Goal: Task Accomplishment & Management: Manage account settings

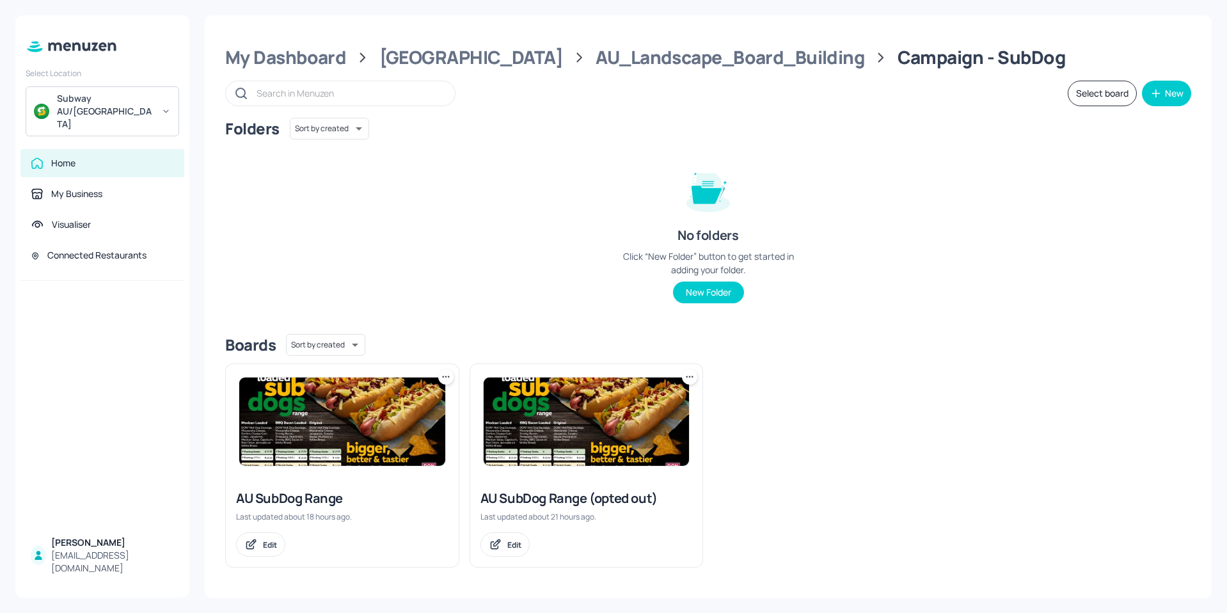
click at [578, 34] on div "My Dashboard Australia AU_Landscape_Board_Building Campaign - SubDog Select boa…" at bounding box center [708, 306] width 1007 height 583
click at [595, 51] on div "AU_Landscape_Board_Building" at bounding box center [729, 57] width 269 height 23
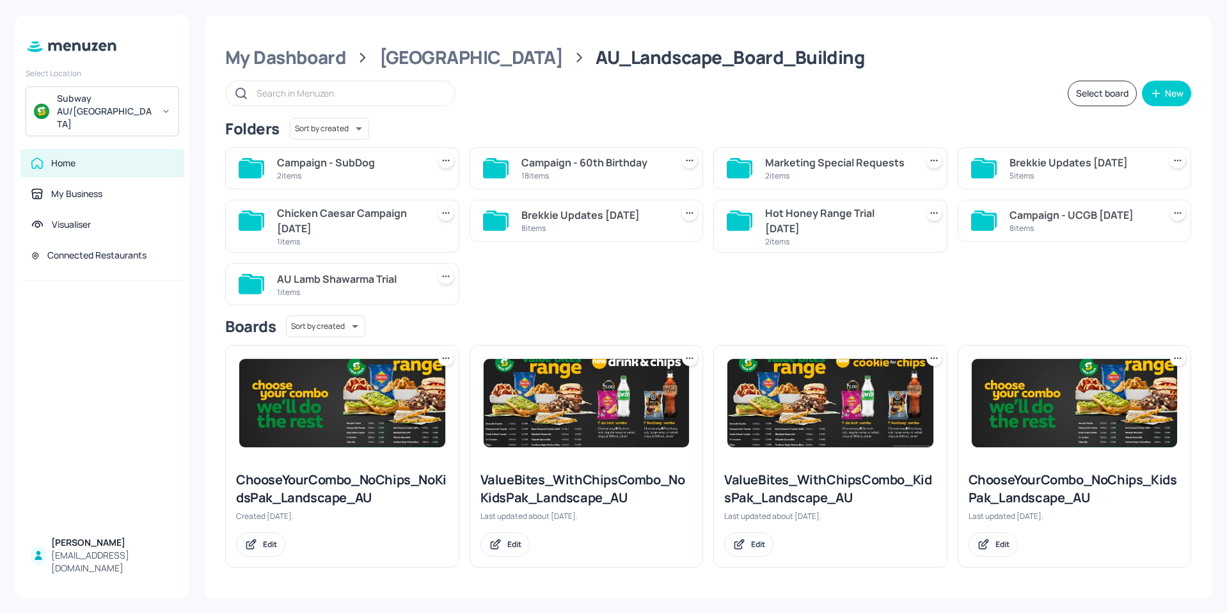
click at [539, 159] on div "Campaign - 60th Birthday" at bounding box center [594, 162] width 146 height 15
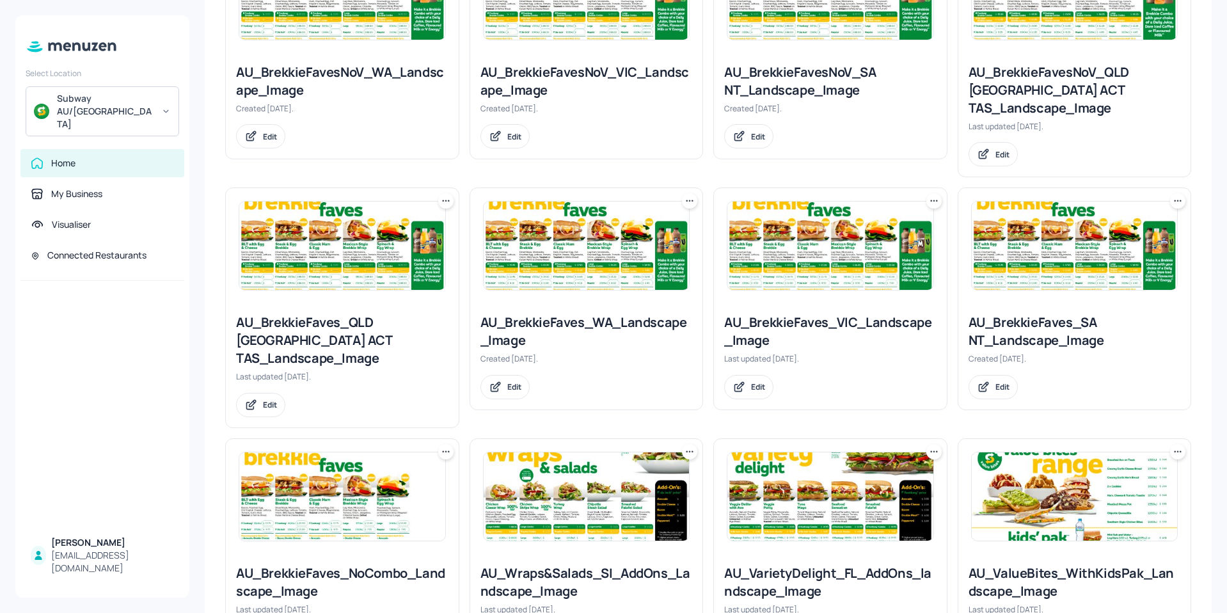
scroll to position [448, 0]
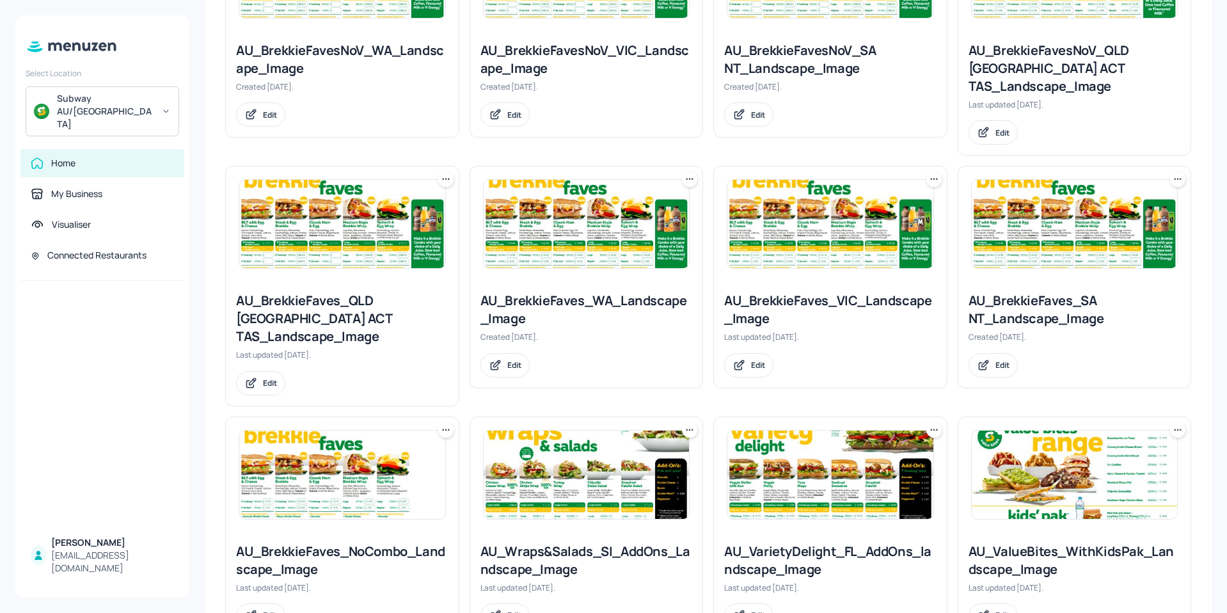
click at [846, 461] on img at bounding box center [830, 474] width 206 height 88
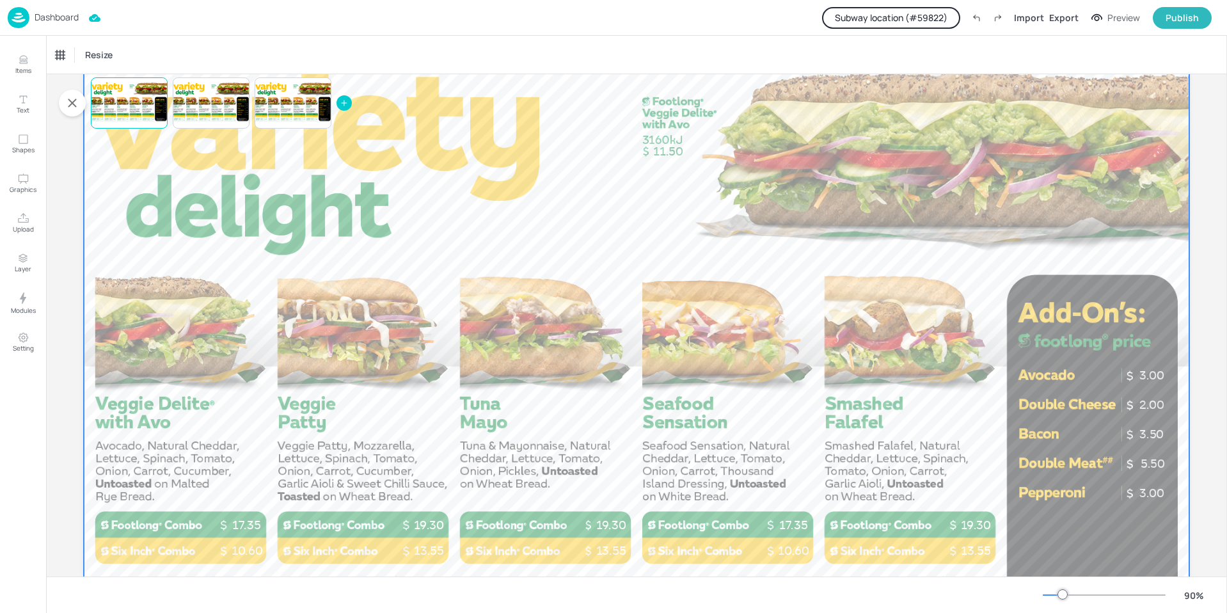
scroll to position [64, 0]
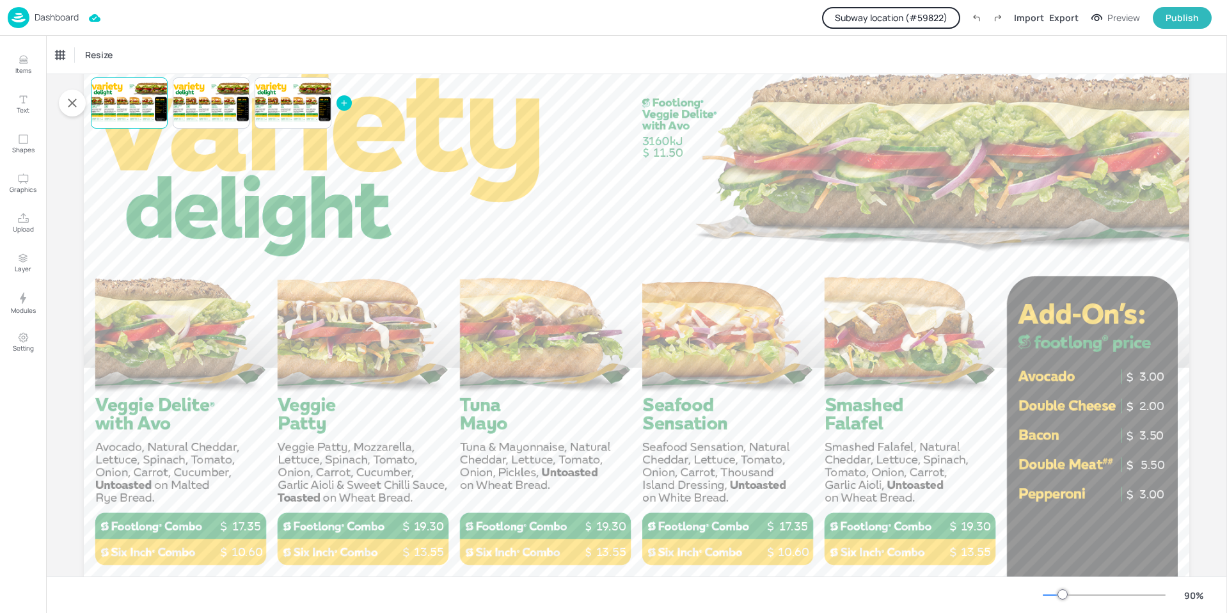
click at [885, 15] on button "Subway location (# 59822 )" at bounding box center [891, 18] width 138 height 22
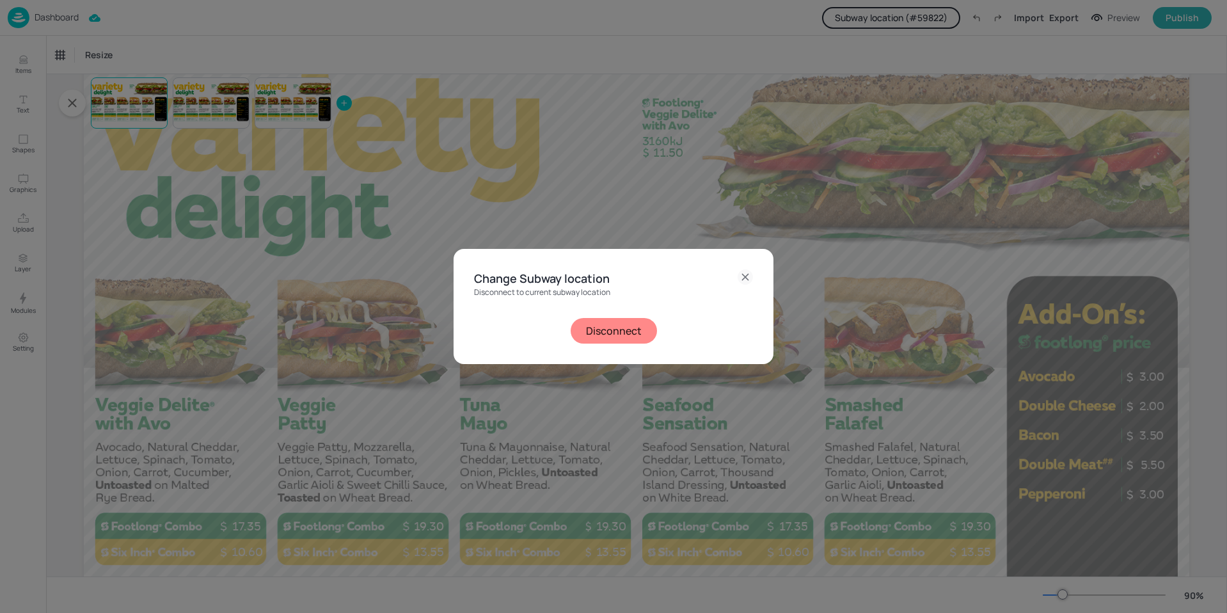
click at [602, 338] on button "Disconnect" at bounding box center [613, 331] width 86 height 26
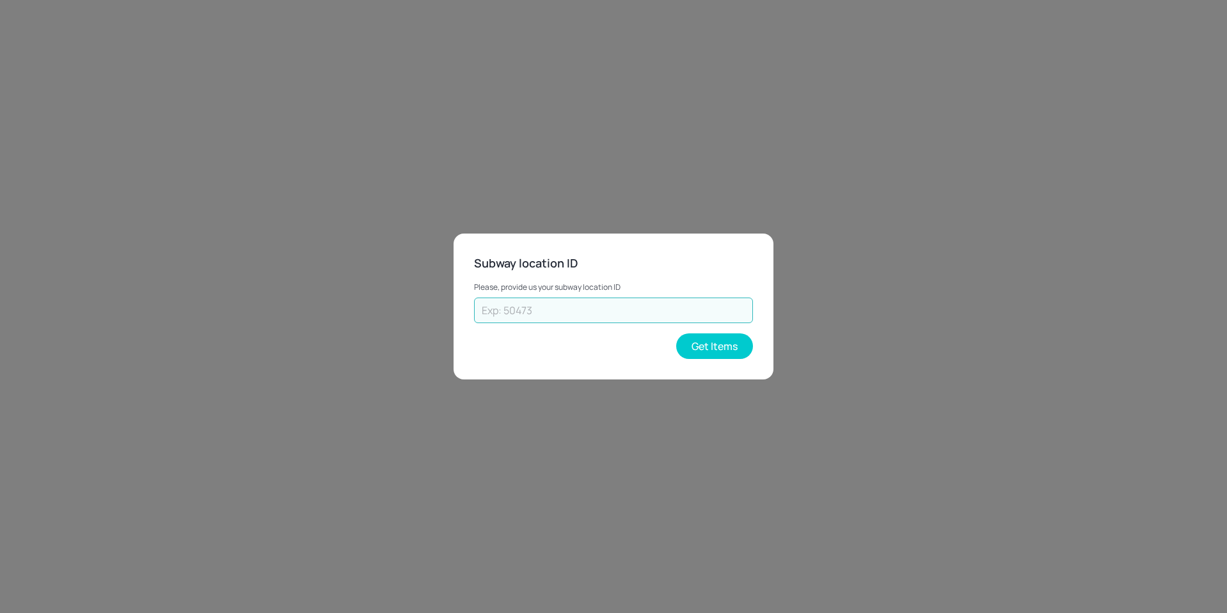
click at [605, 310] on input "text" at bounding box center [613, 310] width 279 height 26
type input "25251"
click at [728, 357] on button "Get Items" at bounding box center [714, 346] width 77 height 26
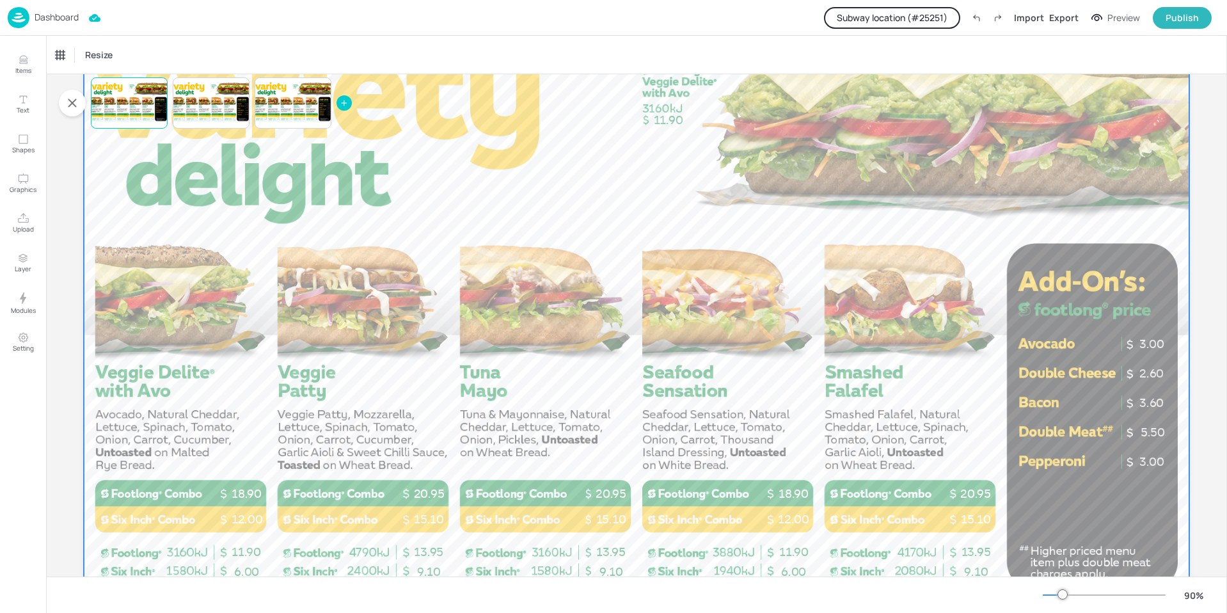
scroll to position [128, 0]
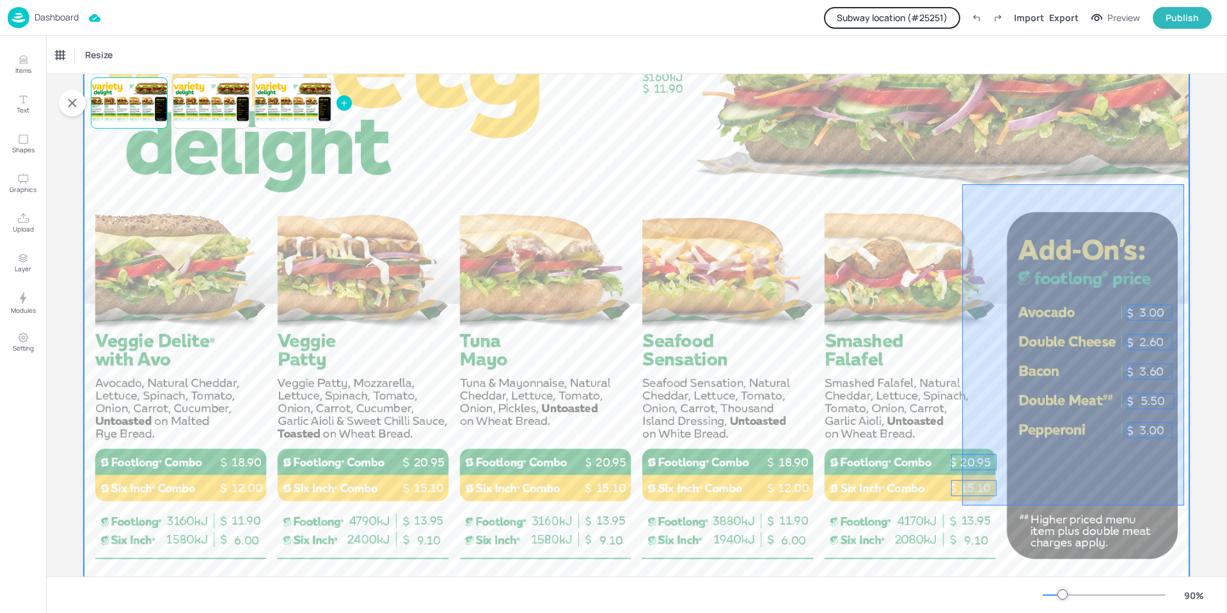
drag, startPoint x: 962, startPoint y: 184, endPoint x: 1184, endPoint y: 505, distance: 390.3
click at [1184, 505] on div at bounding box center [636, 298] width 1105 height 622
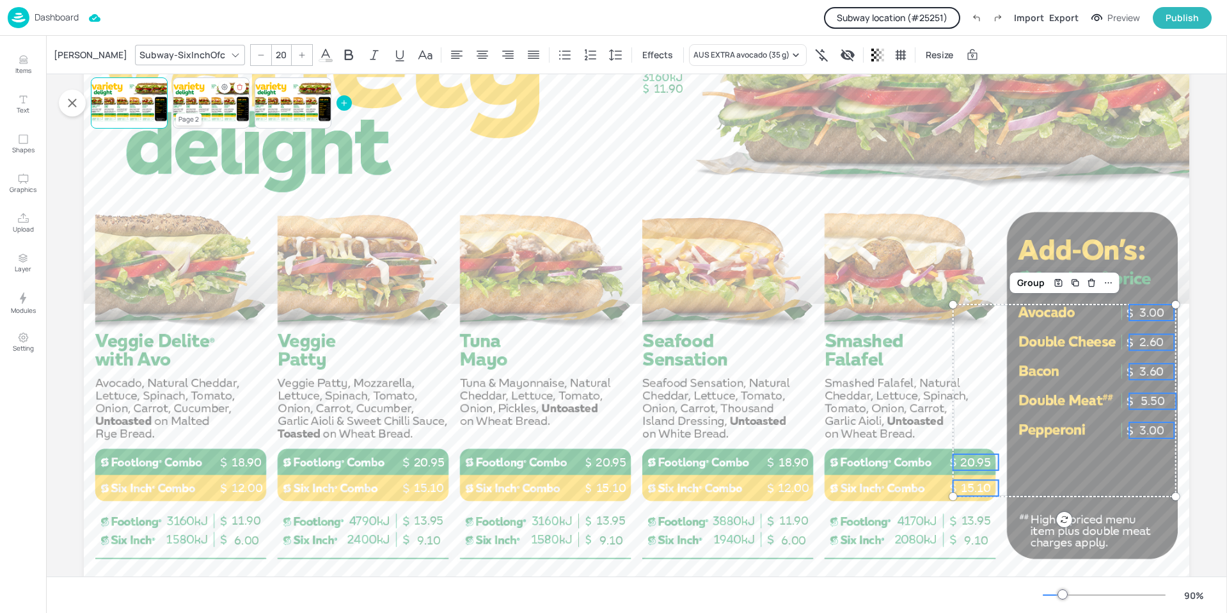
click at [207, 103] on div at bounding box center [211, 102] width 77 height 43
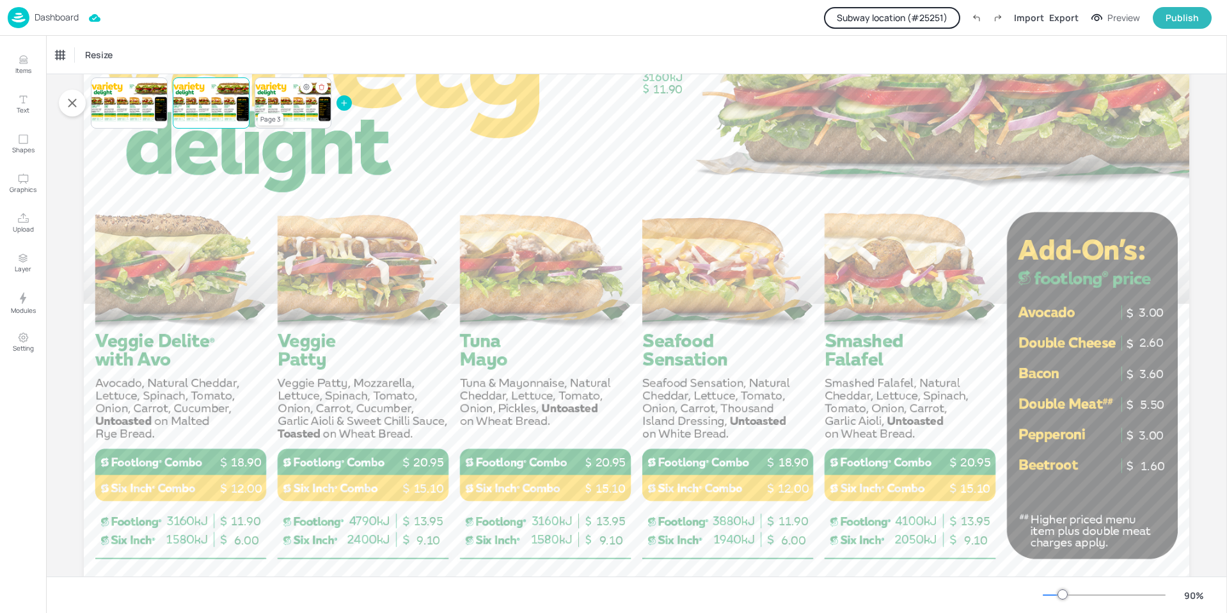
click at [290, 107] on div at bounding box center [293, 102] width 77 height 43
click at [303, 86] on icon "Hide condition" at bounding box center [306, 87] width 8 height 8
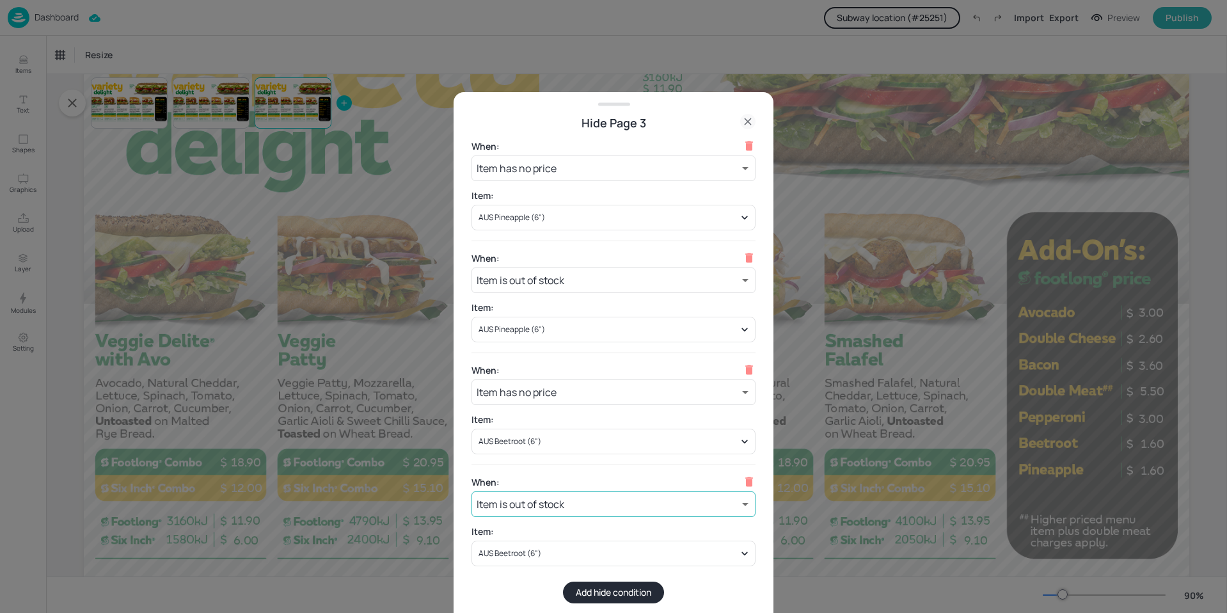
scroll to position [3, 0]
click at [749, 116] on icon at bounding box center [747, 121] width 15 height 15
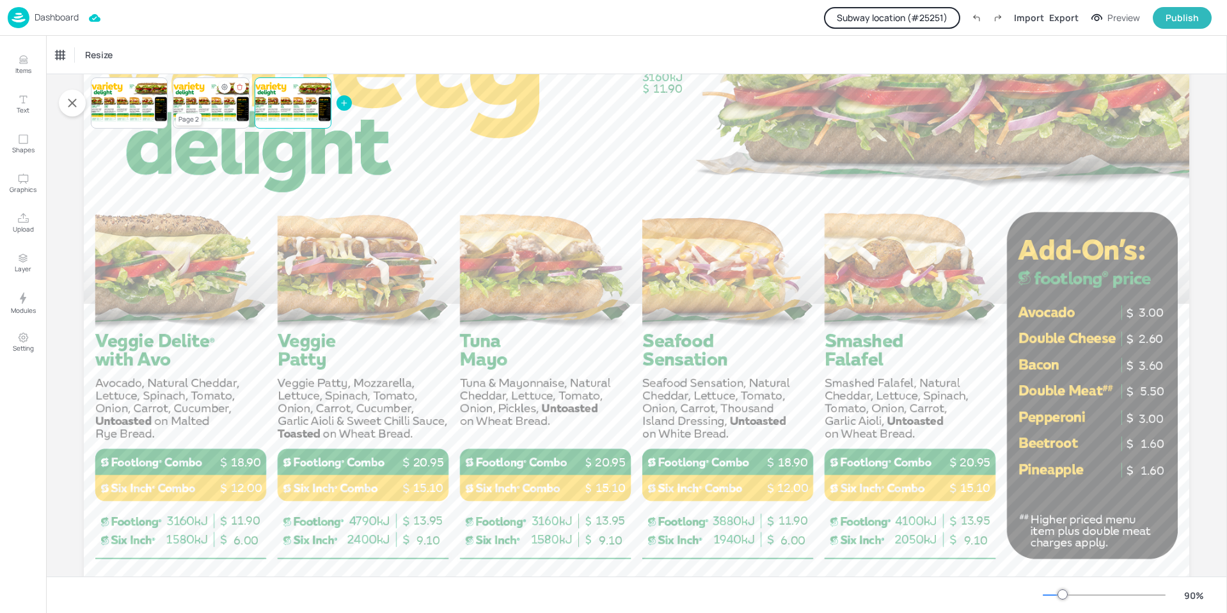
click at [203, 98] on div at bounding box center [211, 102] width 77 height 43
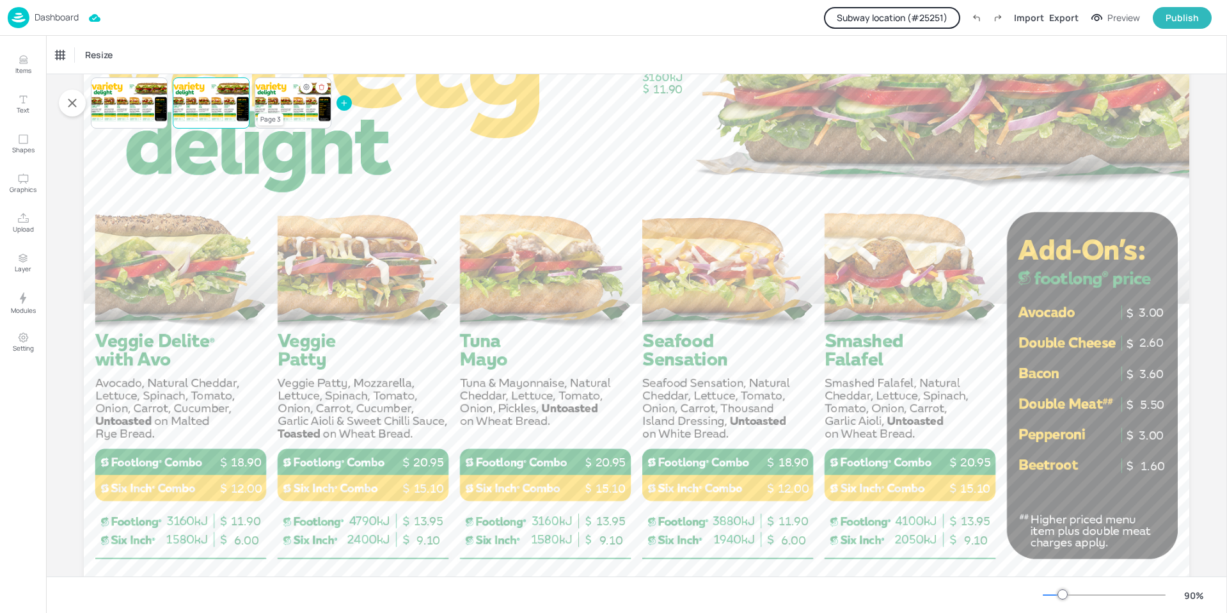
click at [274, 114] on div "Page 3" at bounding box center [271, 119] width 26 height 12
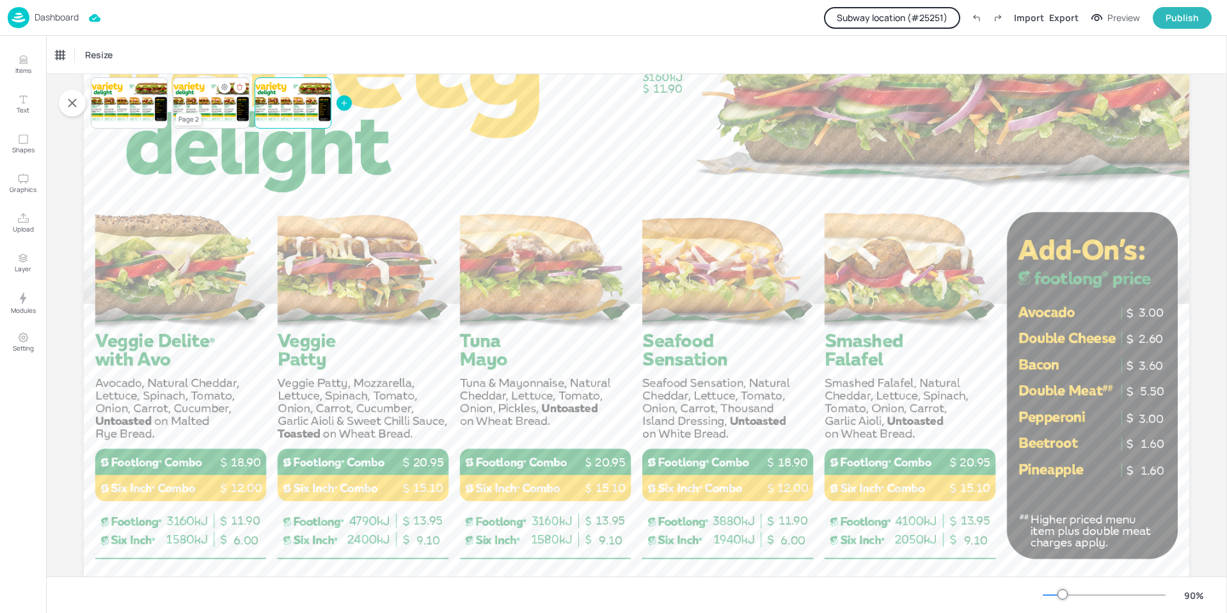
click at [219, 95] on div at bounding box center [211, 102] width 77 height 43
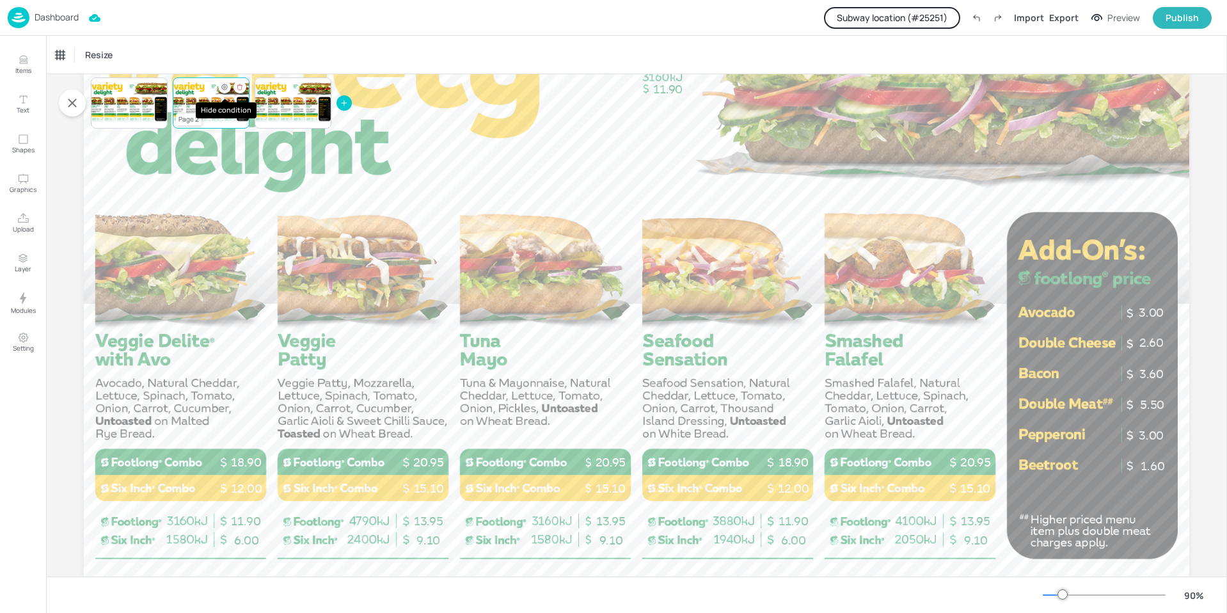
click at [223, 82] on div "Hide condition" at bounding box center [224, 87] width 13 height 13
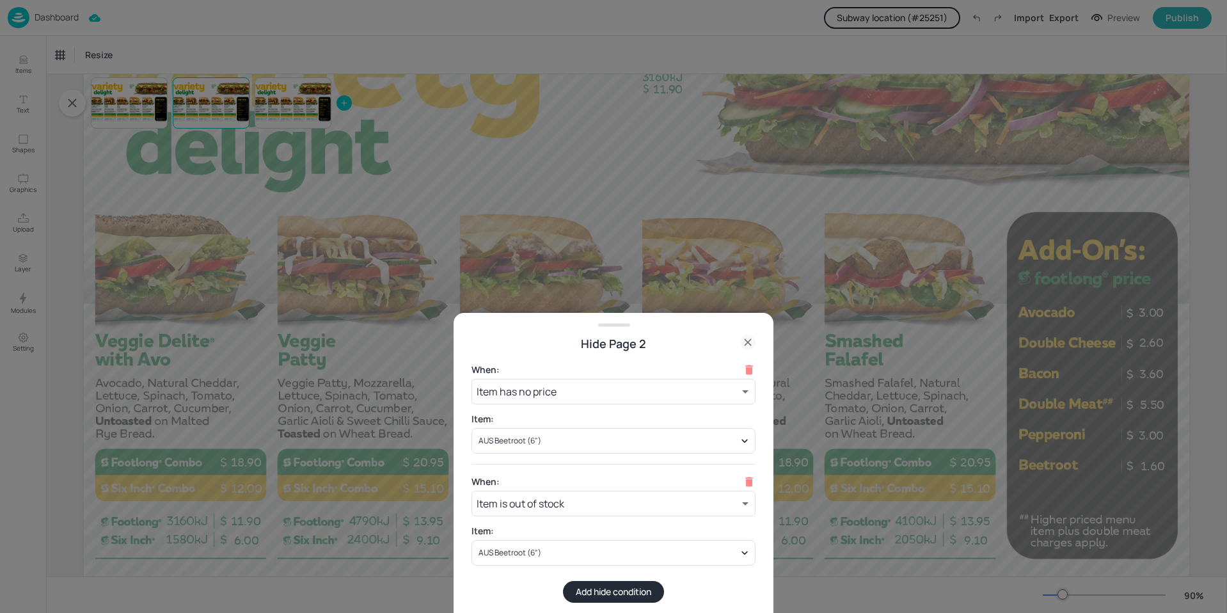
click at [353, 214] on div at bounding box center [613, 306] width 1227 height 613
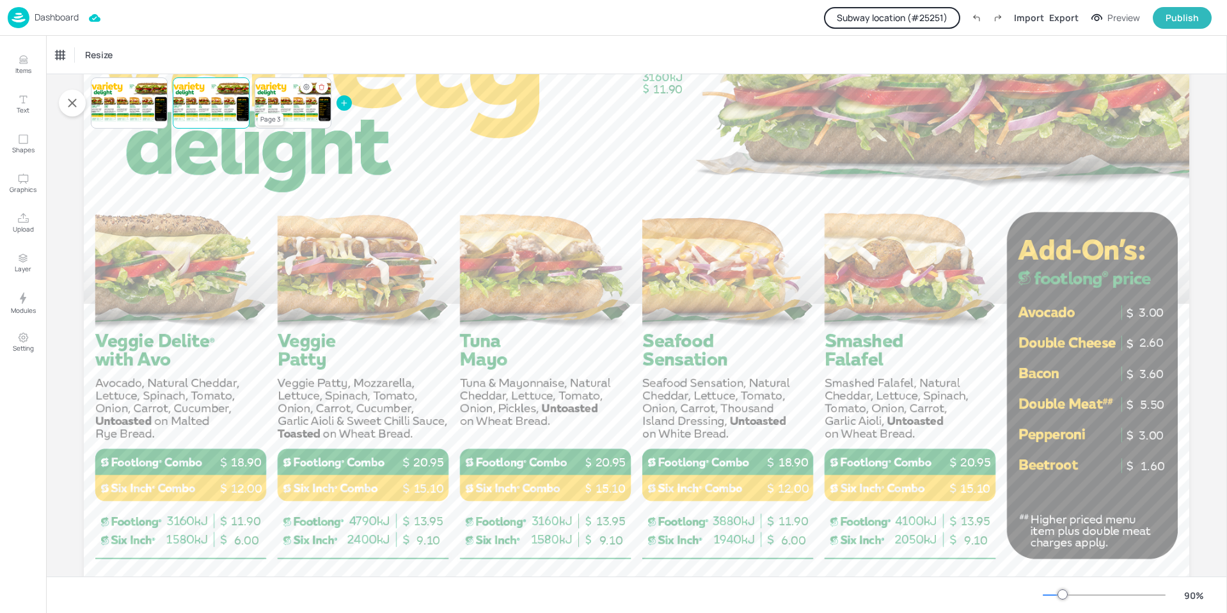
click at [302, 116] on p "12.00" at bounding box center [303, 116] width 3 height 1
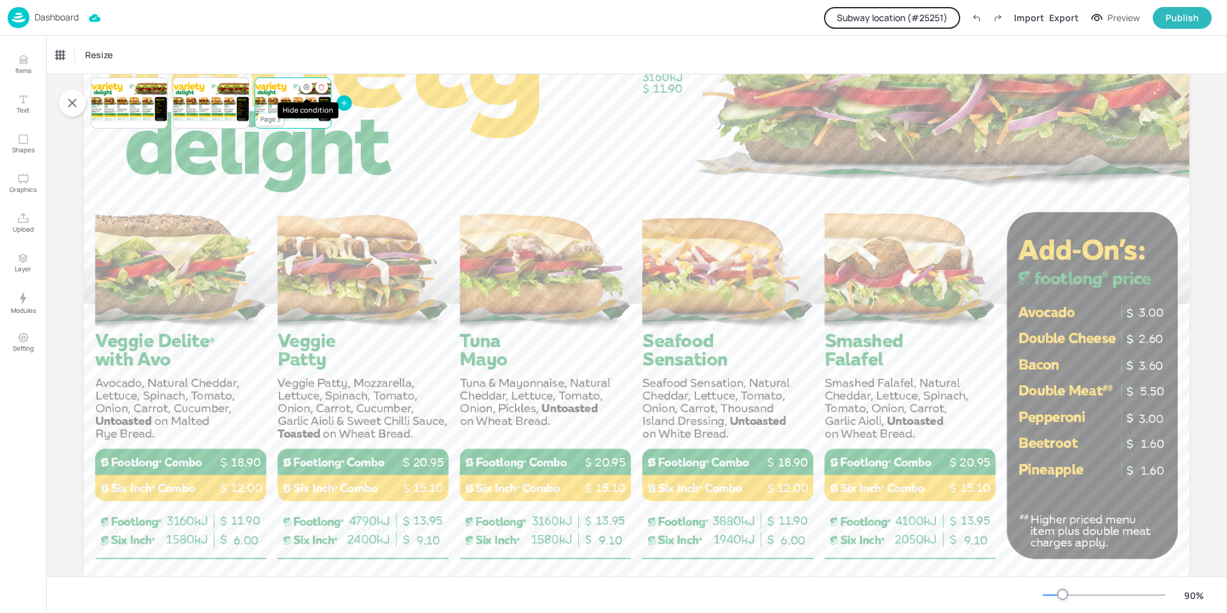
click at [306, 90] on icon "Hide condition" at bounding box center [306, 87] width 8 height 8
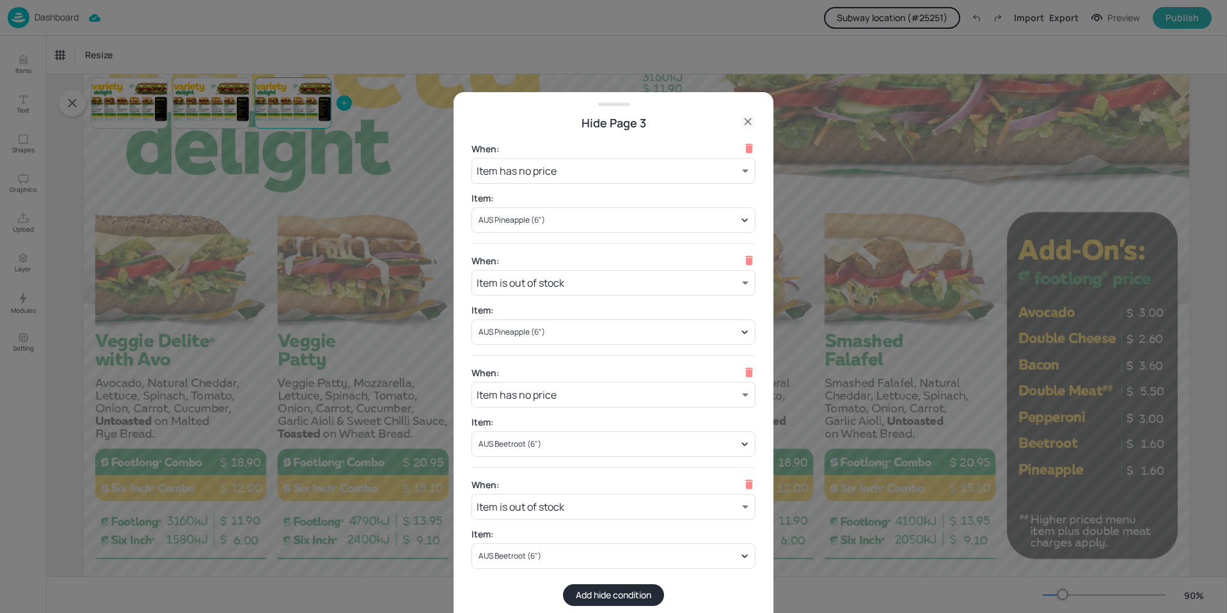
click at [752, 120] on icon at bounding box center [747, 121] width 15 height 15
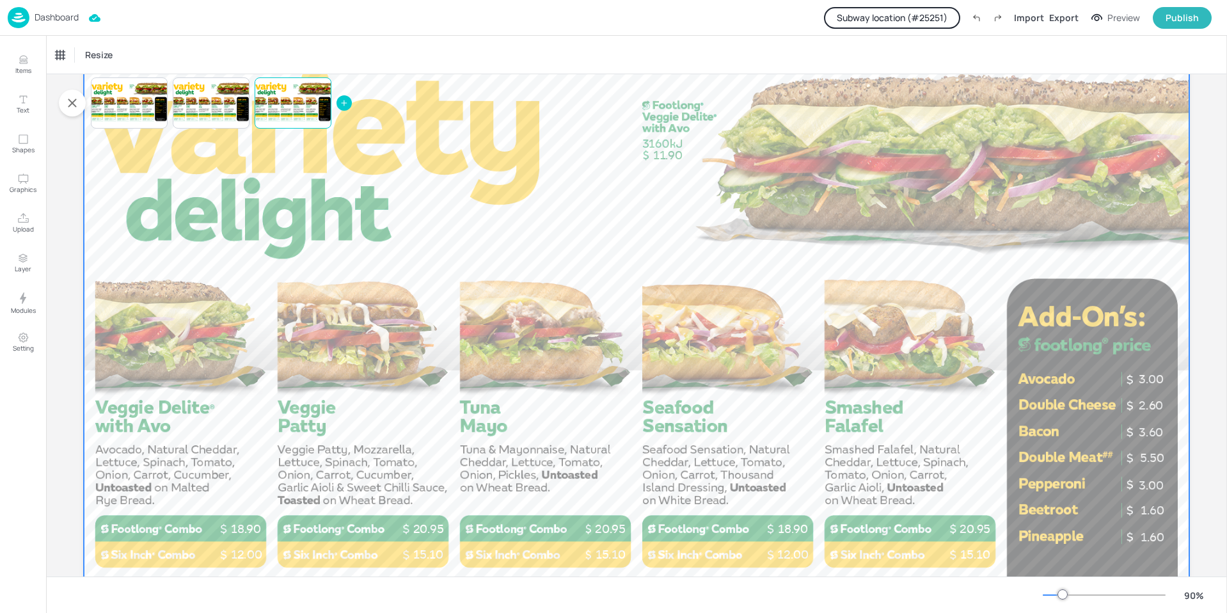
scroll to position [0, 0]
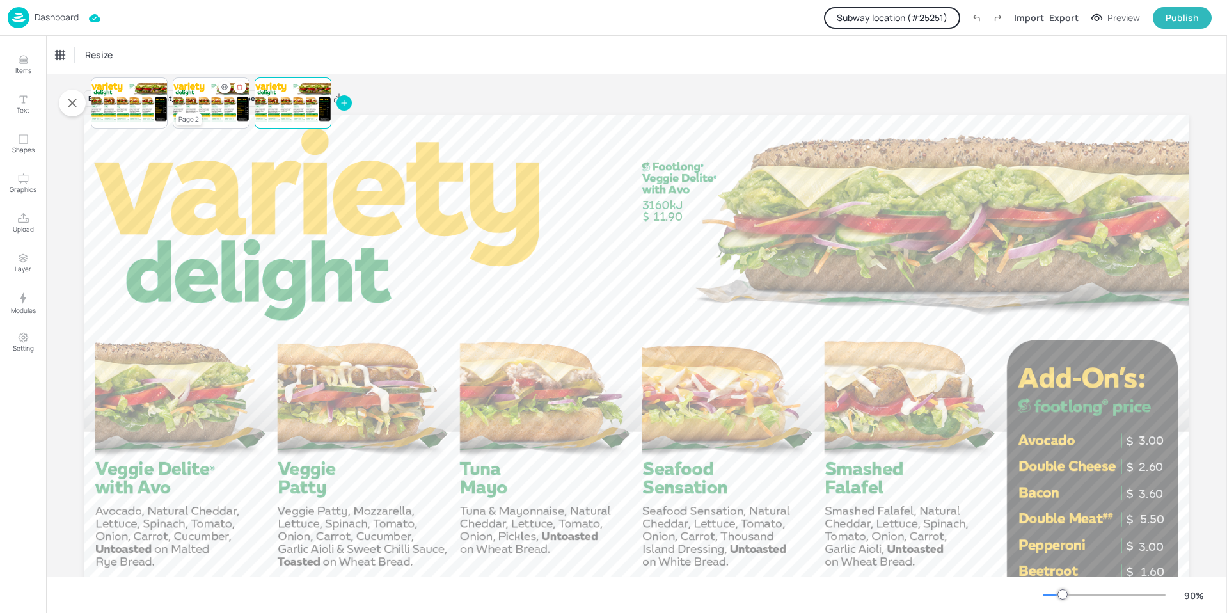
click at [200, 115] on div "Page 2" at bounding box center [189, 119] width 26 height 12
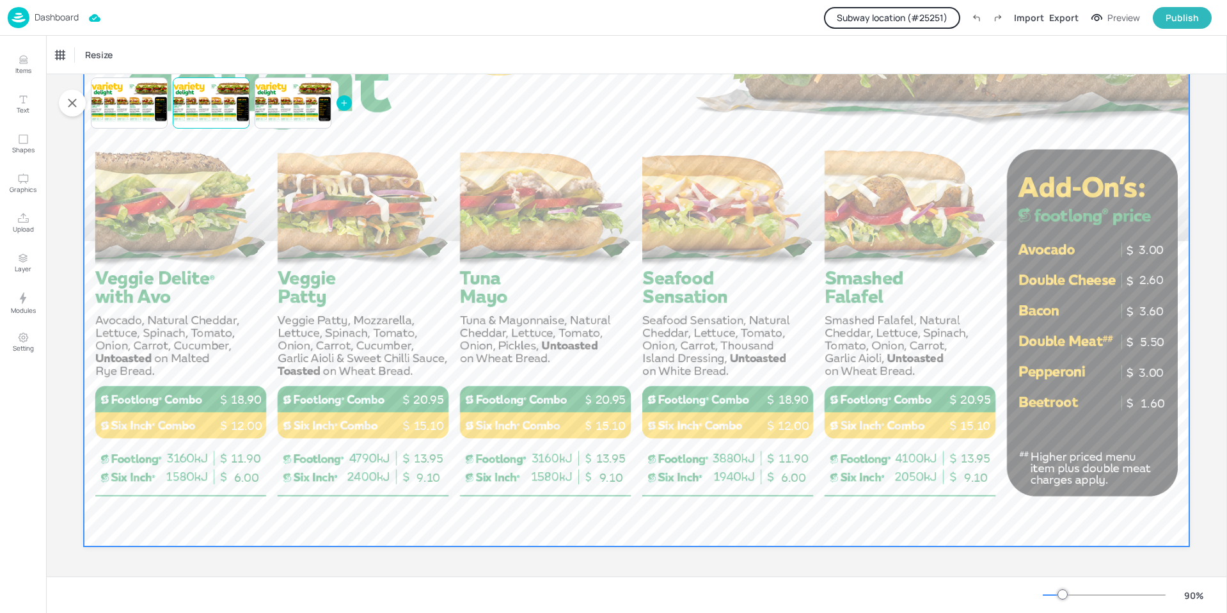
scroll to position [192, 0]
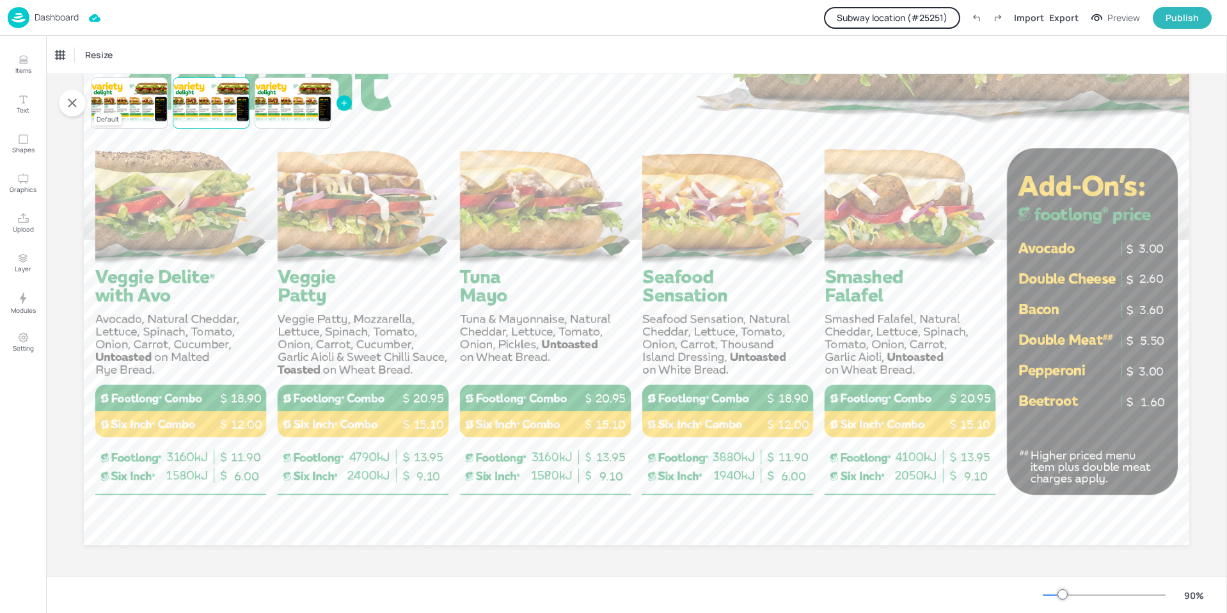
drag, startPoint x: 133, startPoint y: 100, endPoint x: 140, endPoint y: 111, distance: 13.5
click at [132, 100] on div at bounding box center [129, 102] width 77 height 43
click at [56, 23] on div "Dashboard" at bounding box center [43, 17] width 71 height 21
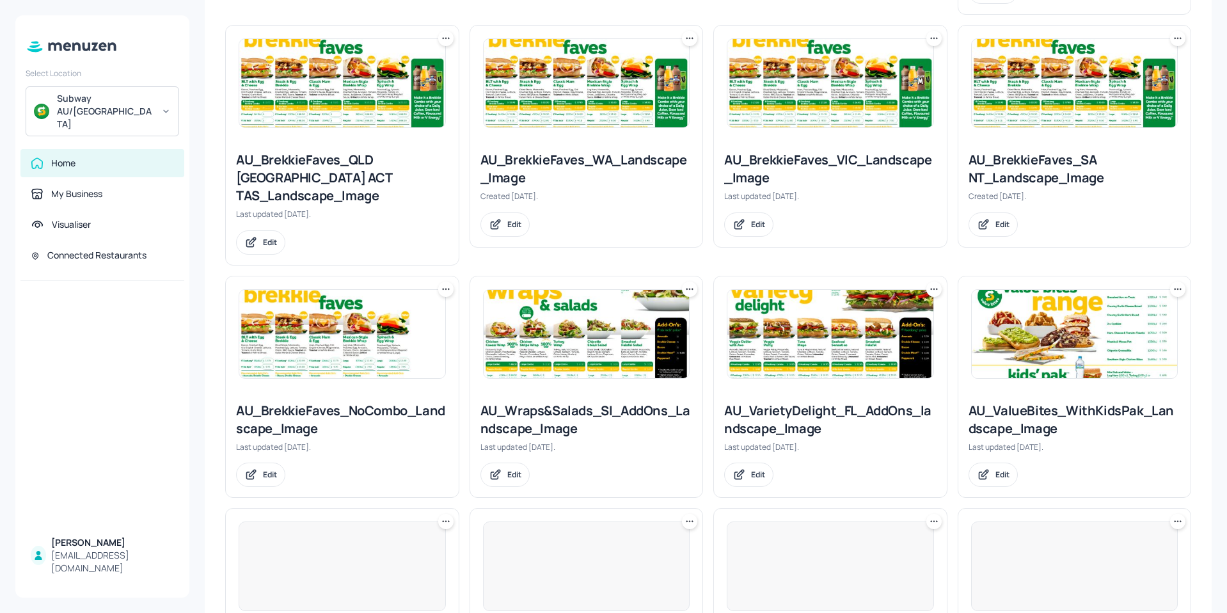
scroll to position [640, 0]
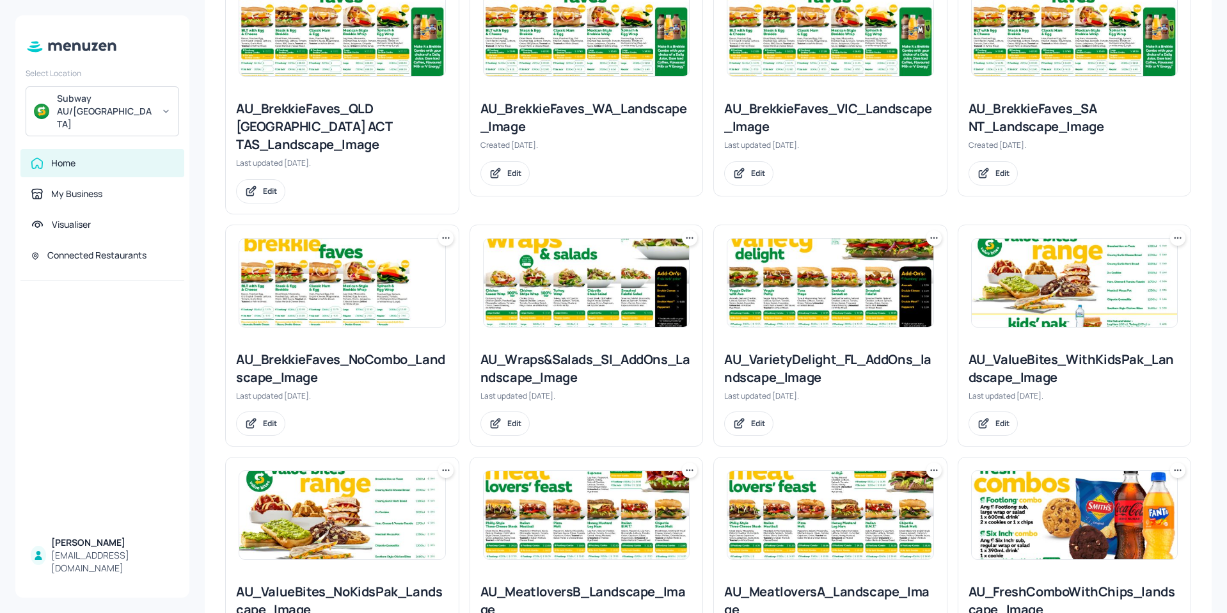
click at [820, 247] on img at bounding box center [830, 283] width 206 height 88
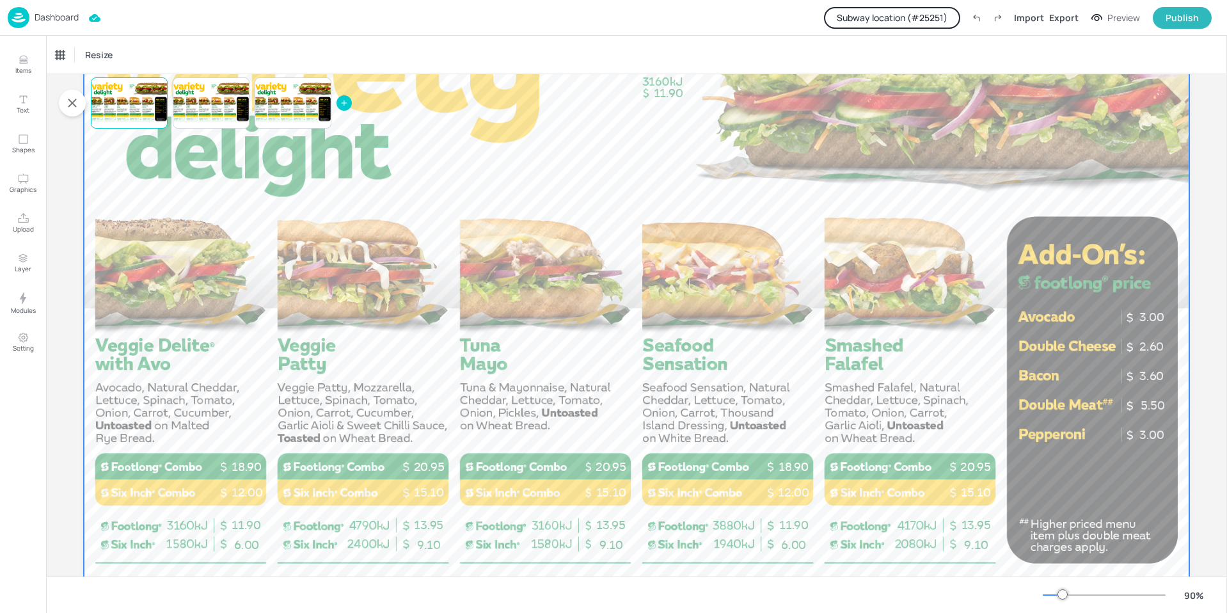
scroll to position [128, 0]
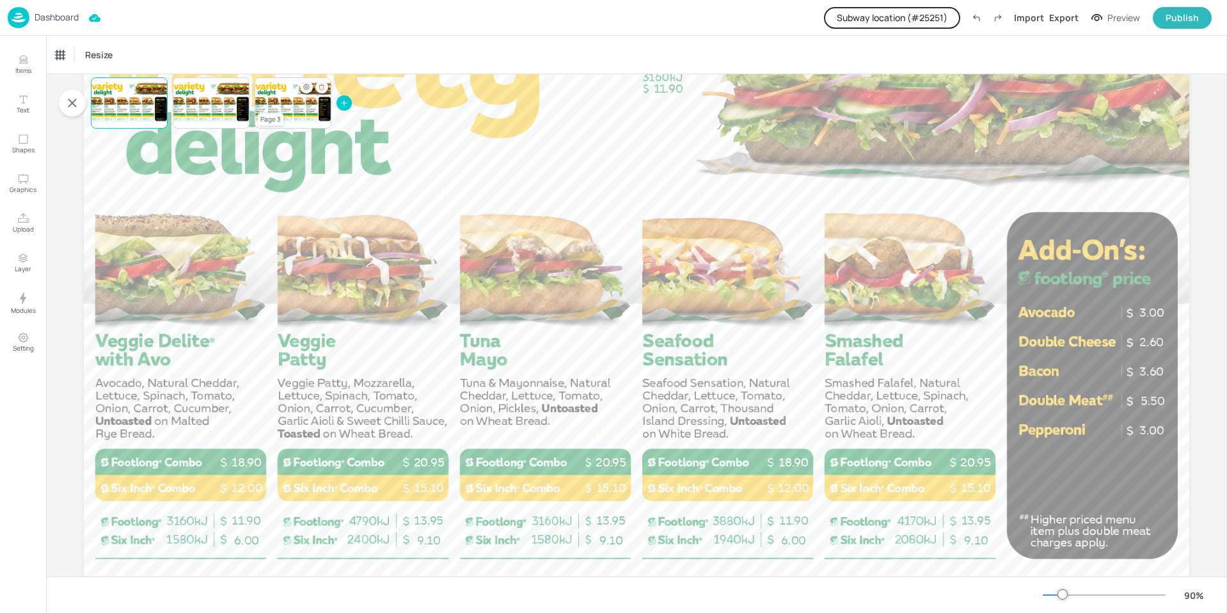
click at [272, 108] on div at bounding box center [293, 102] width 77 height 43
click at [305, 87] on icon "Hide condition" at bounding box center [306, 87] width 8 height 8
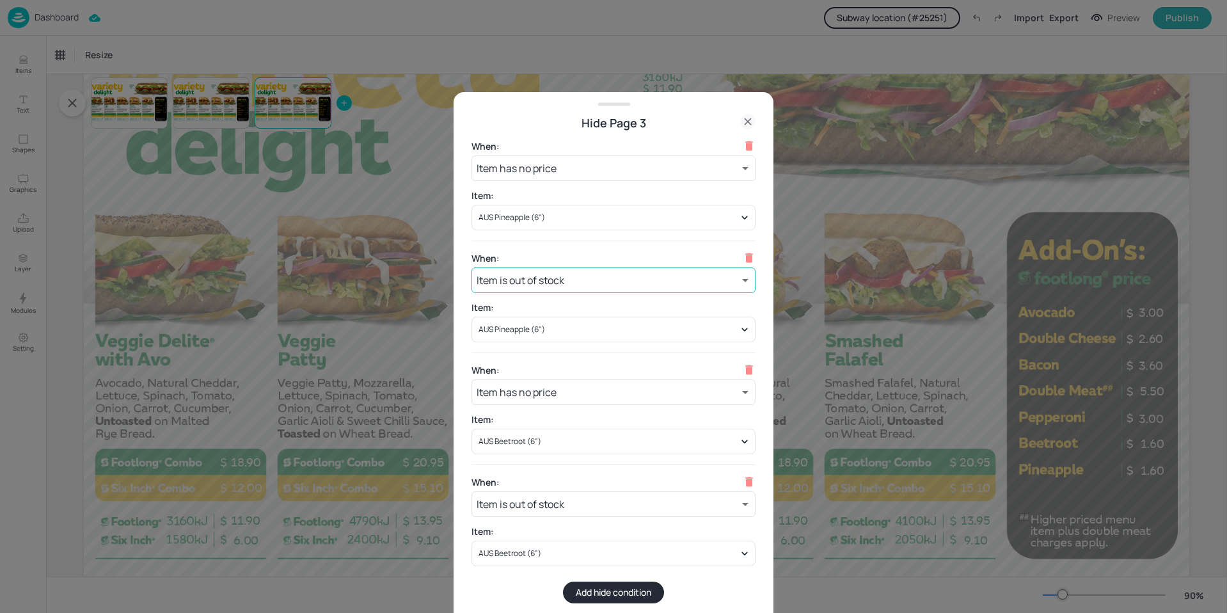
scroll to position [3, 0]
click at [844, 374] on div at bounding box center [613, 306] width 1227 height 613
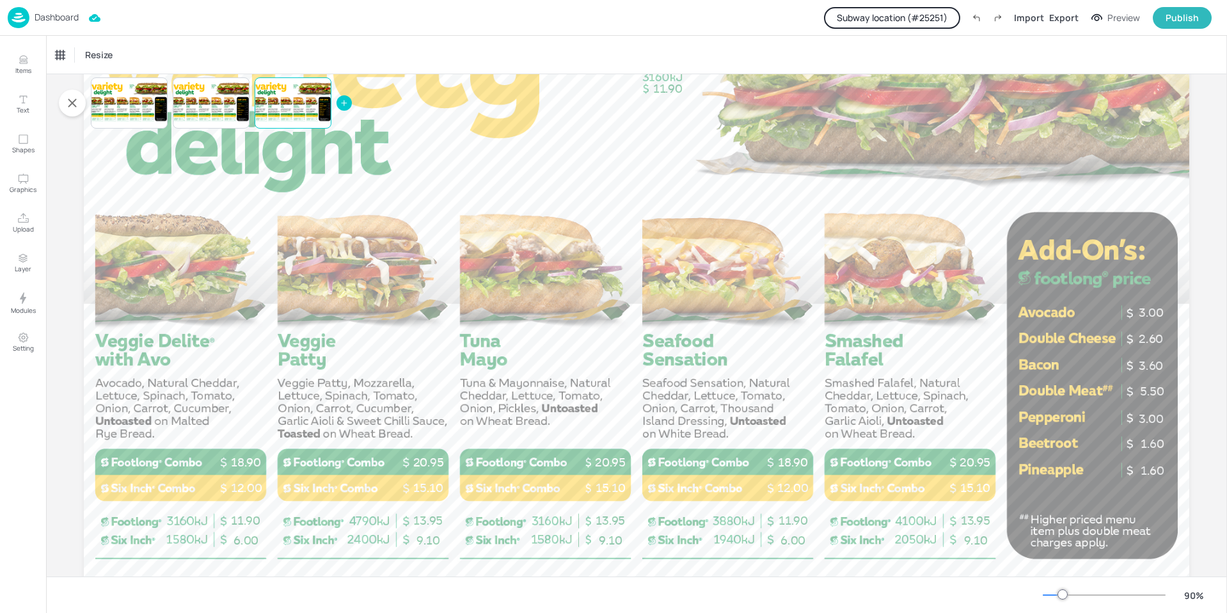
click at [51, 20] on p "Dashboard" at bounding box center [57, 17] width 44 height 9
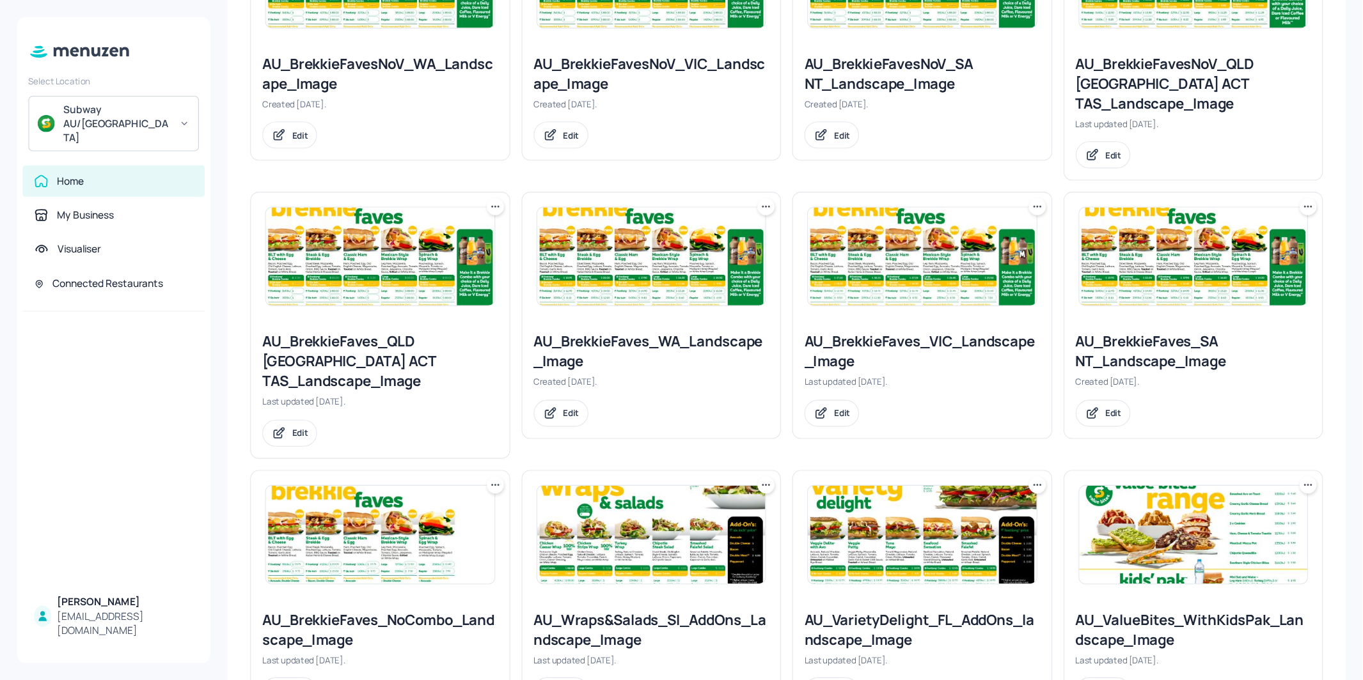
scroll to position [448, 0]
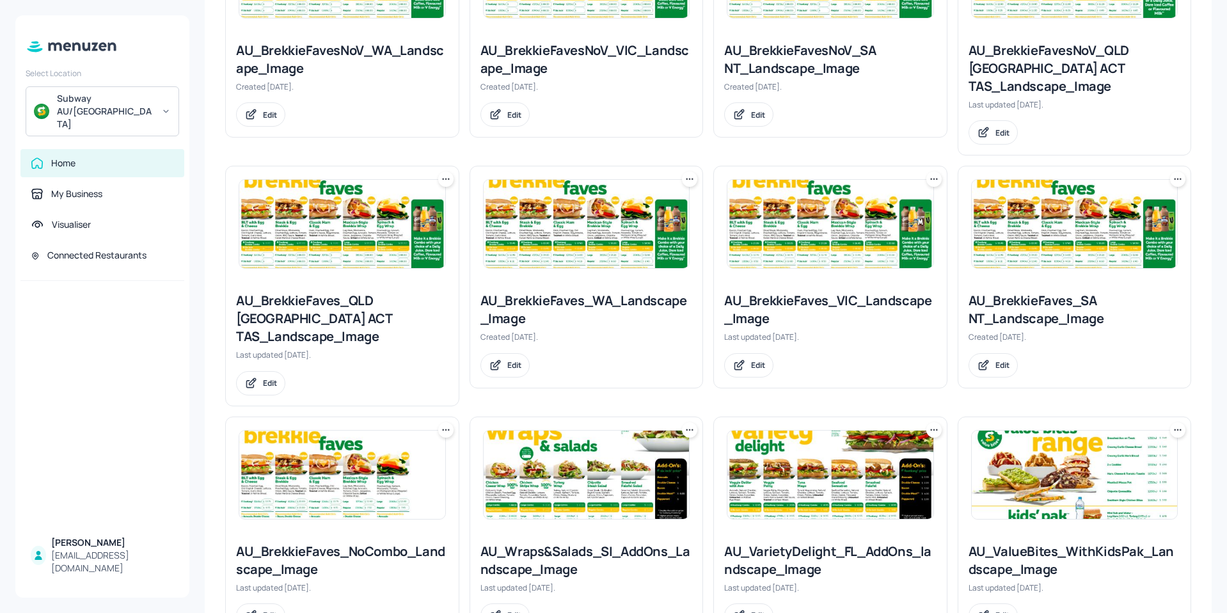
click at [567, 437] on img at bounding box center [586, 474] width 206 height 88
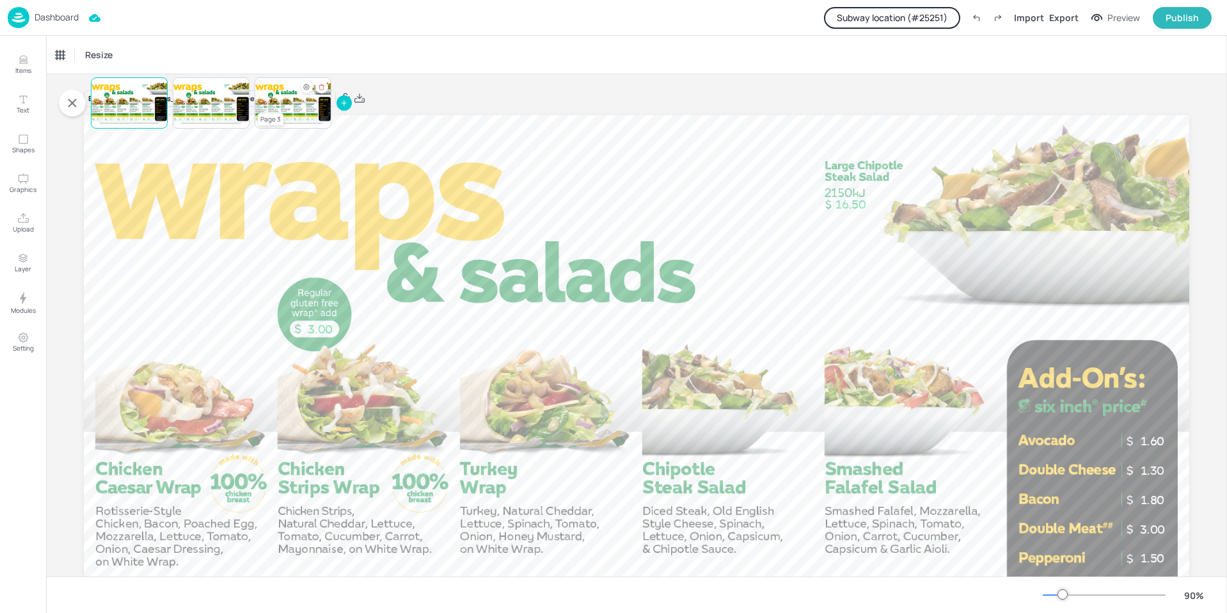
click at [294, 96] on div at bounding box center [293, 102] width 77 height 43
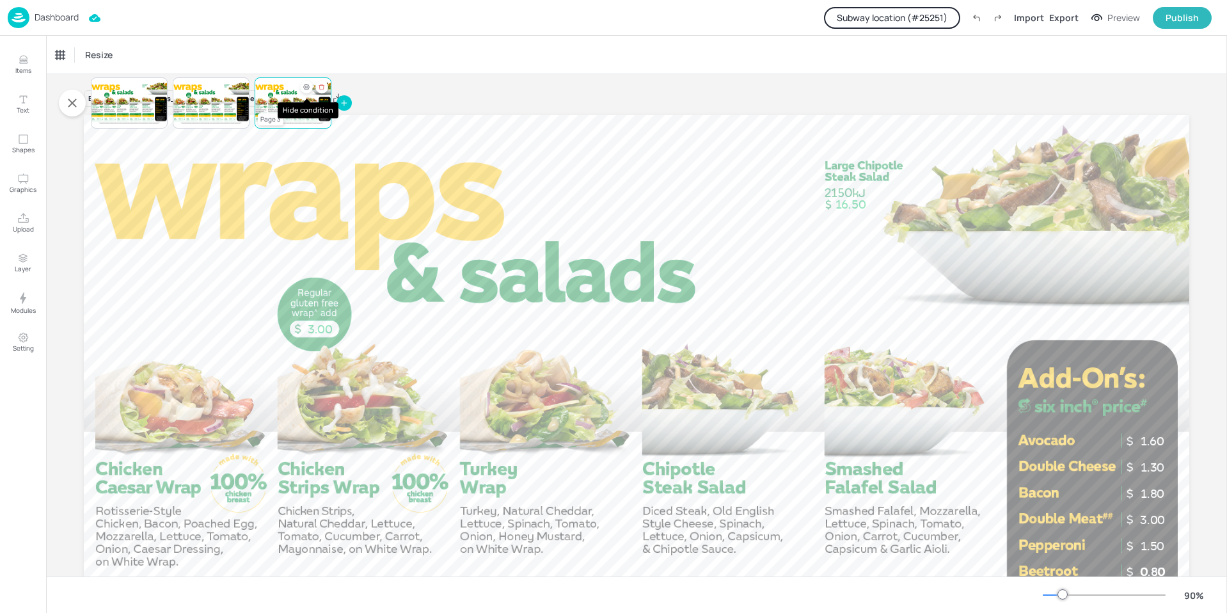
click at [303, 85] on icon "Hide condition" at bounding box center [306, 87] width 8 height 8
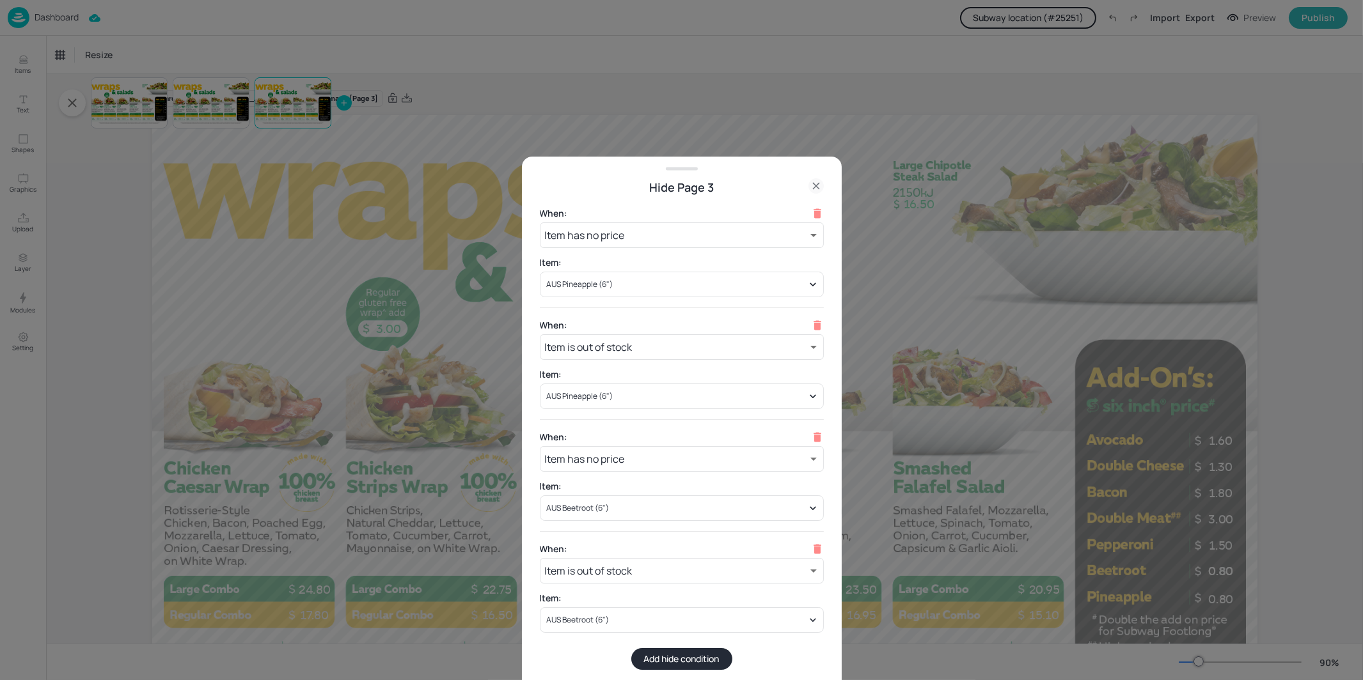
click at [208, 109] on div at bounding box center [681, 340] width 1363 height 680
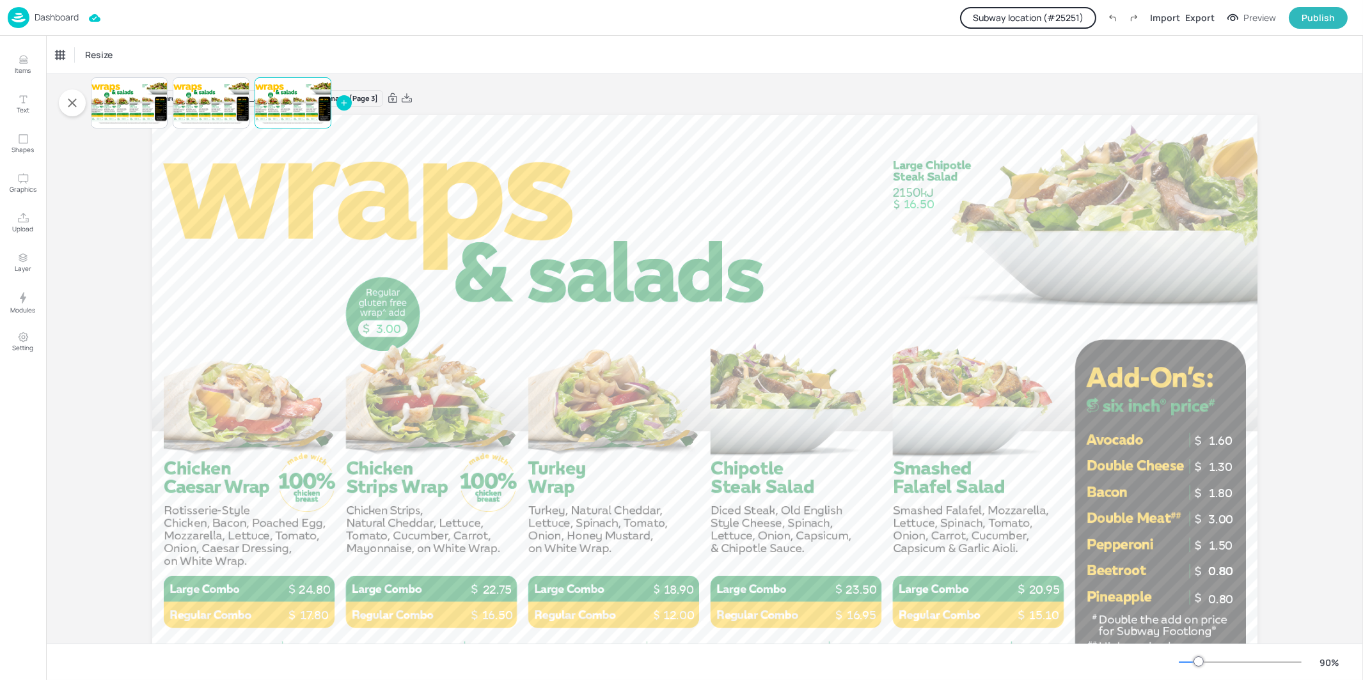
click at [208, 109] on div at bounding box center [211, 102] width 77 height 43
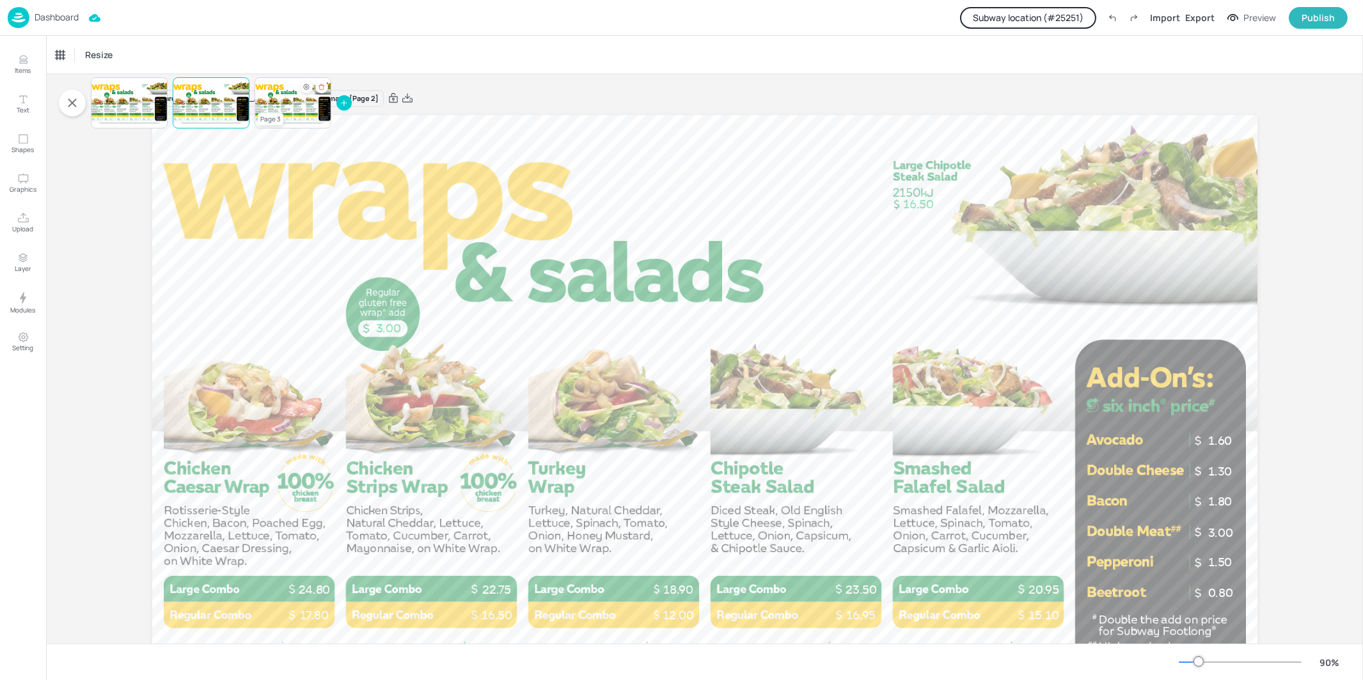
click at [288, 106] on div at bounding box center [293, 102] width 77 height 43
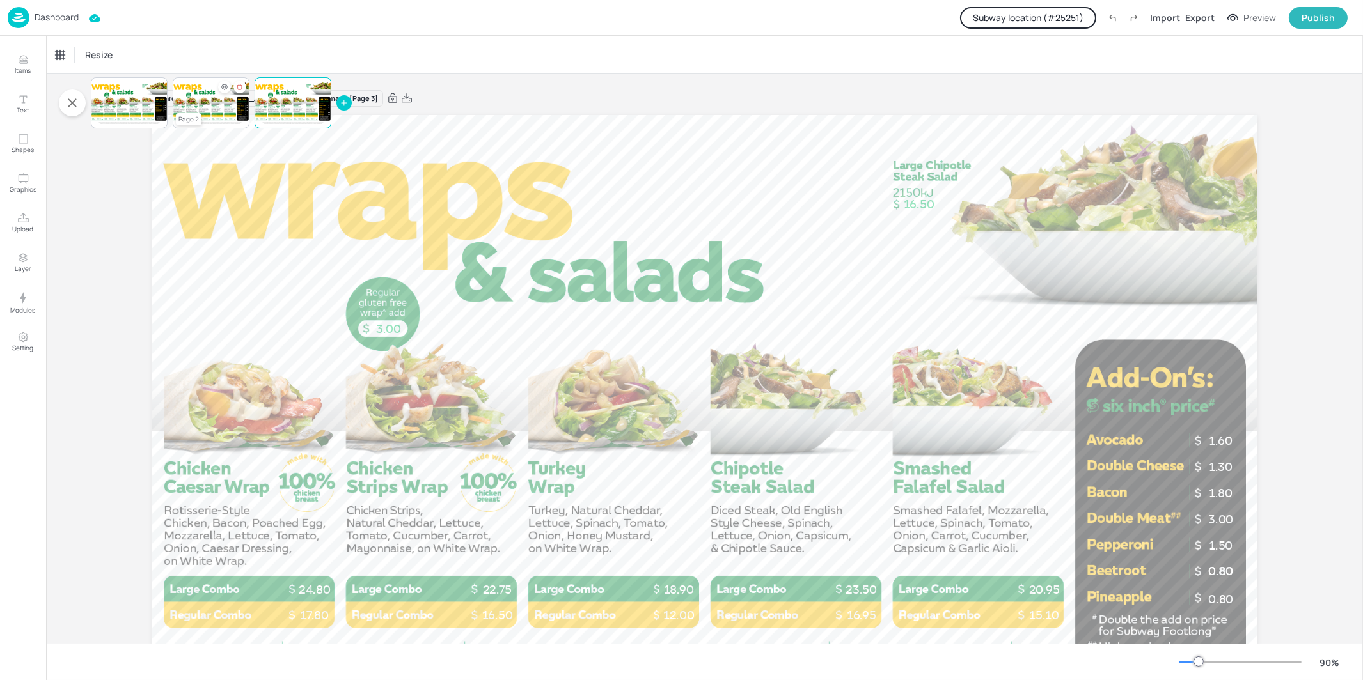
click at [207, 92] on div at bounding box center [211, 102] width 77 height 43
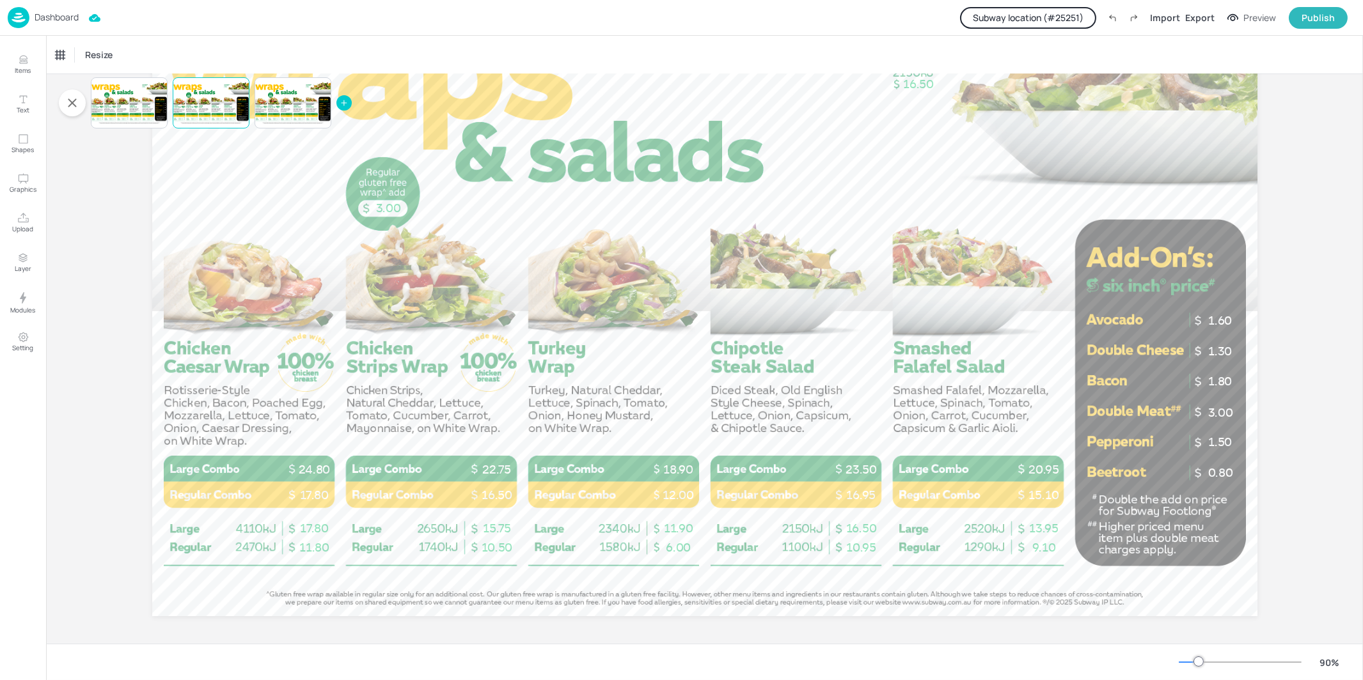
scroll to position [124, 0]
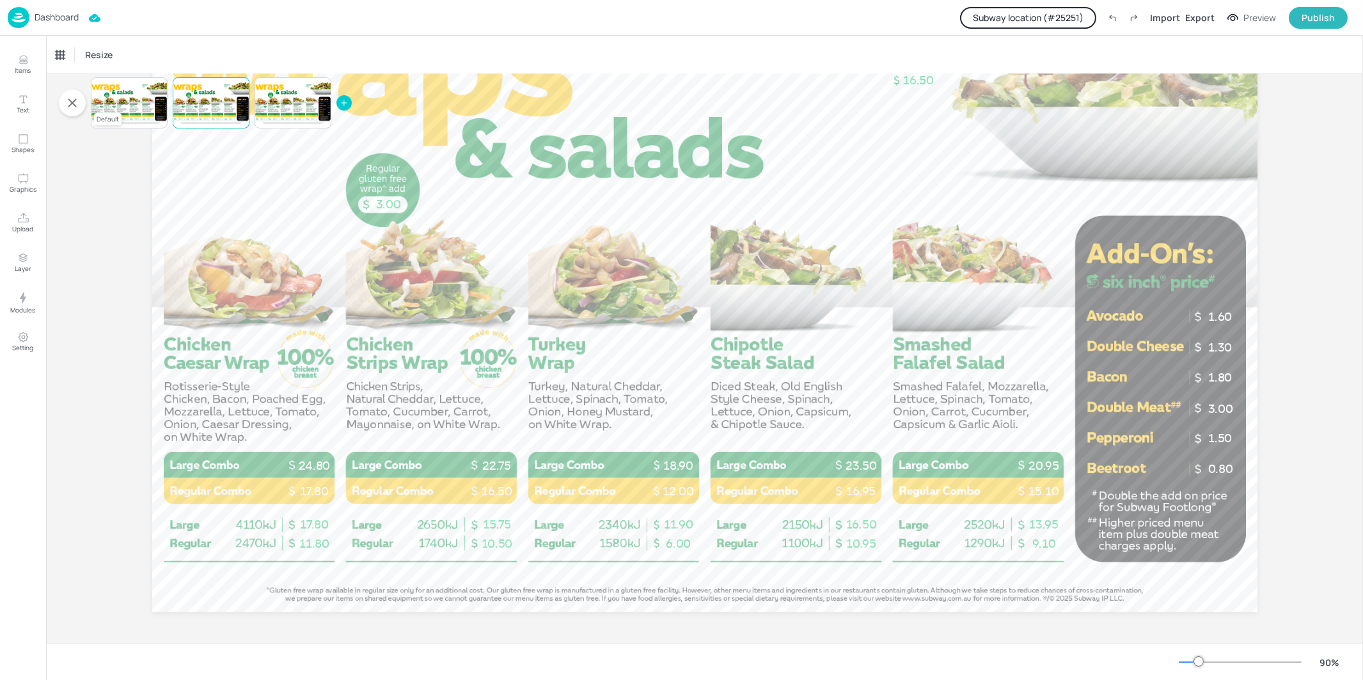
click at [123, 100] on div at bounding box center [129, 102] width 77 height 43
